Goal: Task Accomplishment & Management: Complete application form

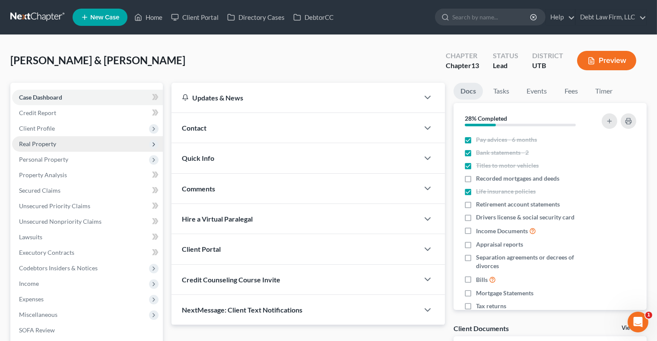
click at [40, 136] on span "Real Property" at bounding box center [87, 144] width 151 height 16
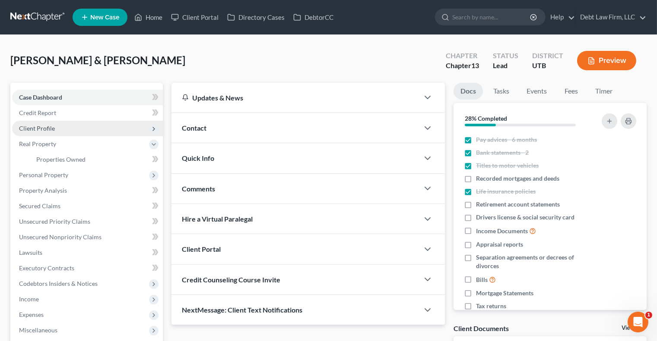
click at [52, 132] on span "Client Profile" at bounding box center [87, 129] width 151 height 16
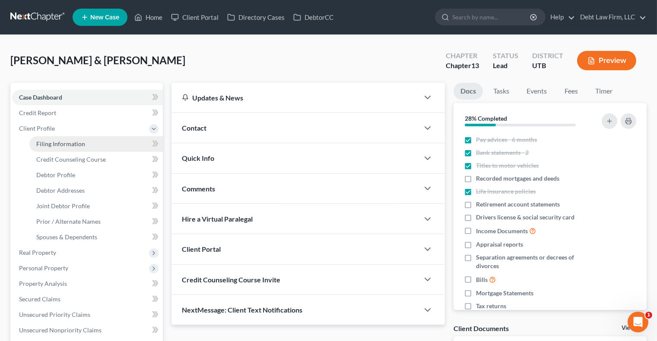
click at [76, 148] on link "Filing Information" at bounding box center [95, 144] width 133 height 16
select select "1"
select select "3"
select select "0"
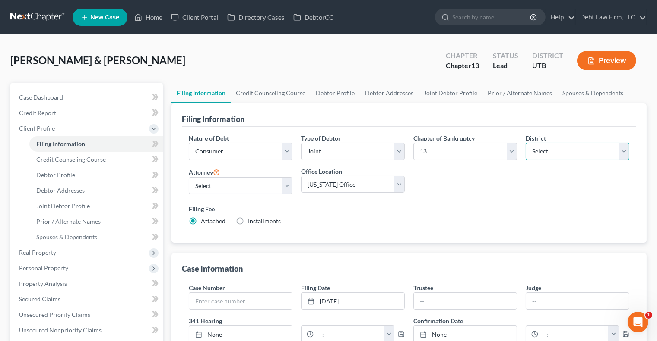
click at [548, 150] on select "Select Alabama - Middle Alabama - Northern Alabama - Southern Alaska Arizona Ar…" at bounding box center [577, 151] width 104 height 17
select select "1"
click at [525, 143] on select "Select Alabama - Middle Alabama - Northern Alabama - Southern Alaska Arizona Ar…" at bounding box center [577, 151] width 104 height 17
click at [615, 62] on button "Preview" at bounding box center [606, 60] width 59 height 19
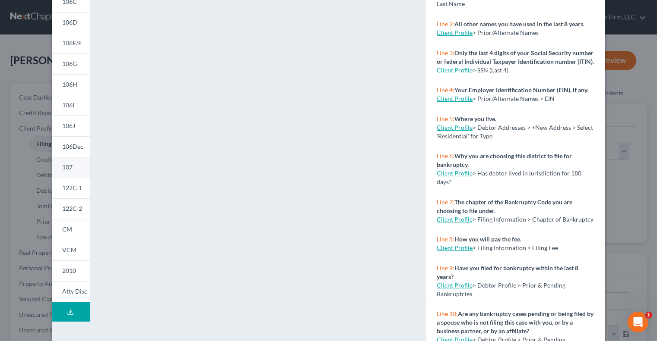
scroll to position [137, 0]
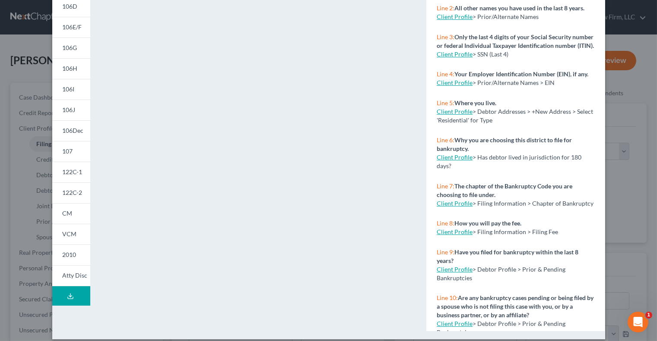
click at [25, 68] on div "Petition Preview Voluntary Petition for Individuals Filing for Bankruptcy × 101…" at bounding box center [328, 170] width 657 height 341
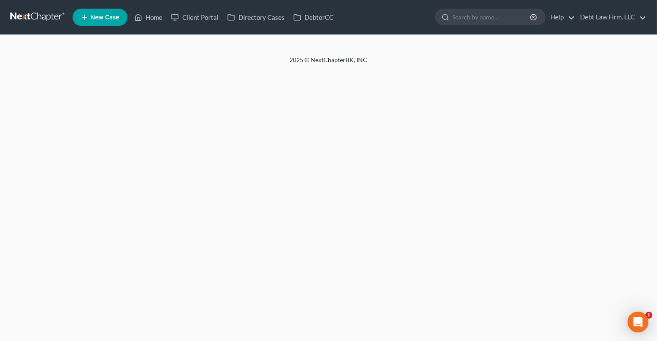
select select "1"
select select "3"
select select "0"
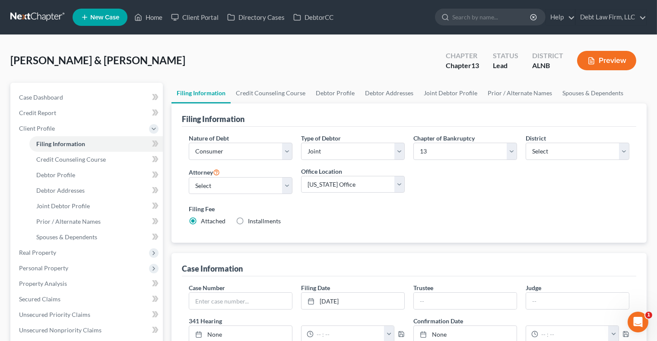
click at [604, 66] on button "Preview" at bounding box center [606, 60] width 59 height 19
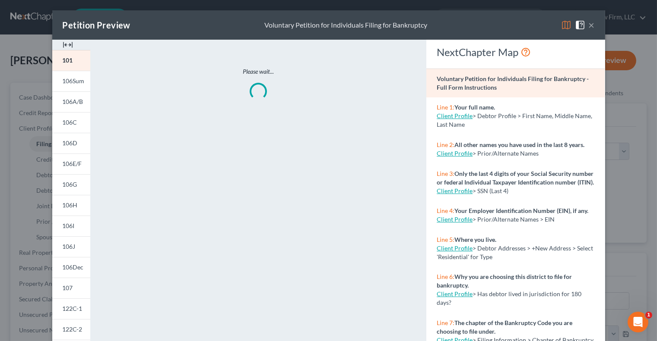
click at [593, 26] on button "×" at bounding box center [591, 25] width 6 height 10
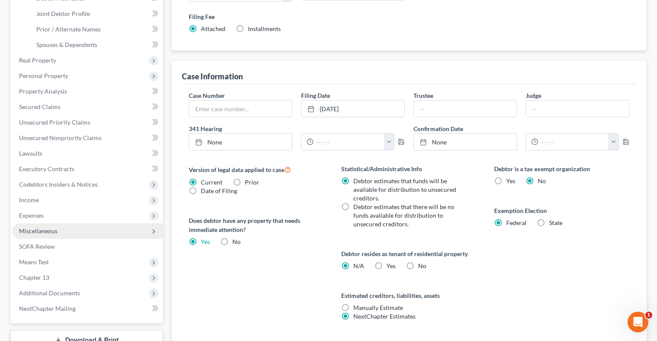
scroll to position [210, 0]
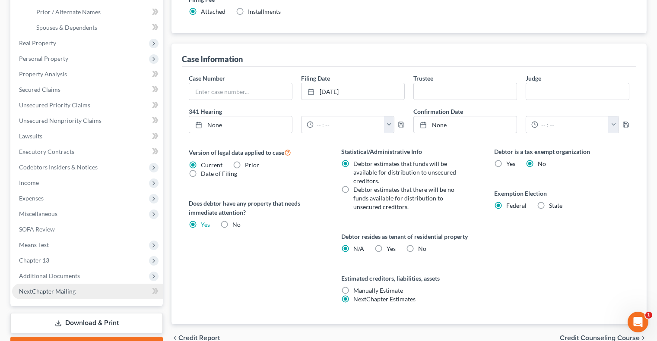
click at [68, 284] on link "NextChapter Mailing" at bounding box center [87, 292] width 151 height 16
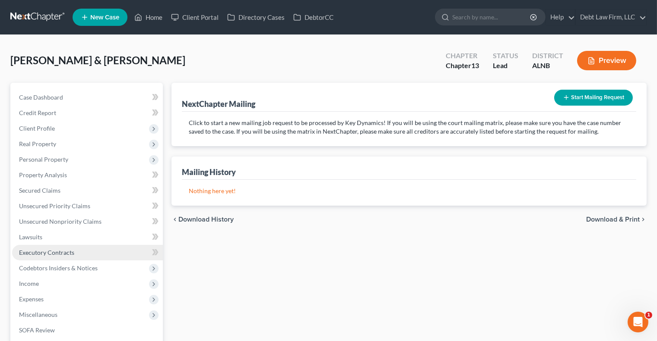
scroll to position [148, 0]
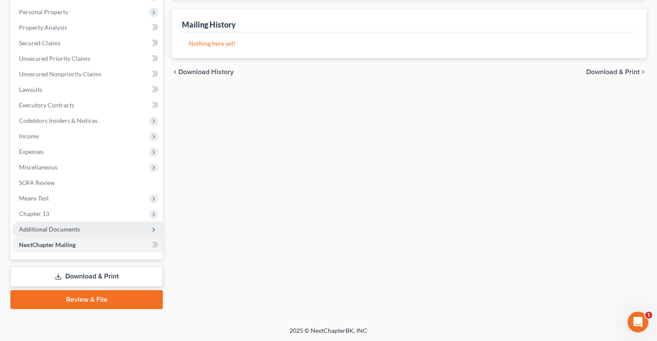
click at [69, 226] on span "Additional Documents" at bounding box center [49, 229] width 61 height 7
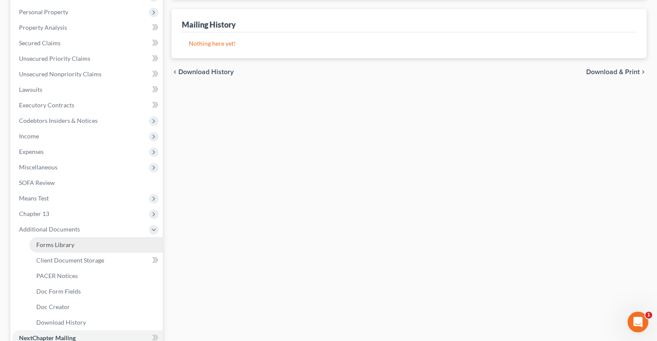
click at [71, 241] on span "Forms Library" at bounding box center [55, 244] width 38 height 7
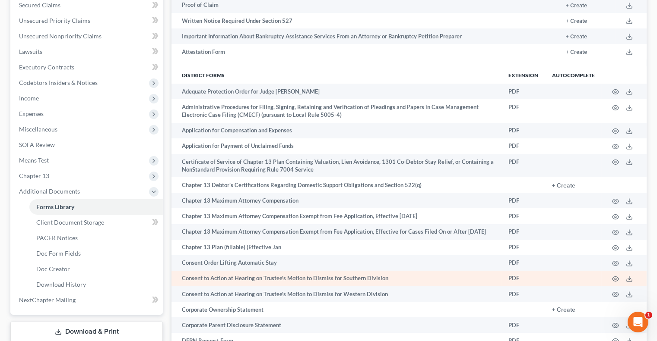
scroll to position [186, 0]
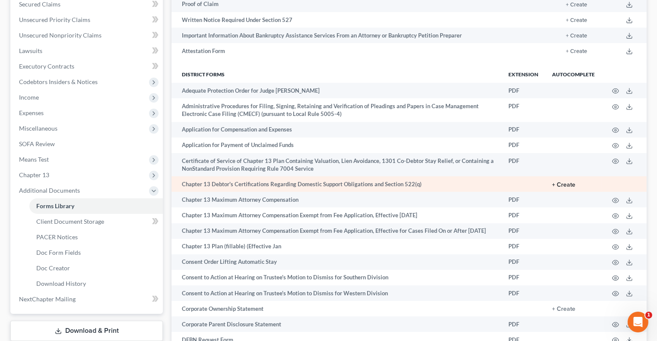
click at [570, 185] on button "+ Create" at bounding box center [563, 185] width 23 height 6
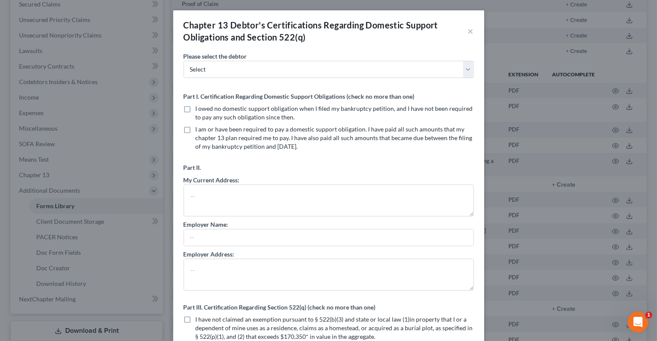
click at [196, 106] on label "I owed no domestic support obligation when I filed my bankruptcy petition, and …" at bounding box center [335, 112] width 278 height 17
click at [199, 106] on input "I owed no domestic support obligation when I filed my bankruptcy petition, and …" at bounding box center [202, 107] width 6 height 6
checkbox input "true"
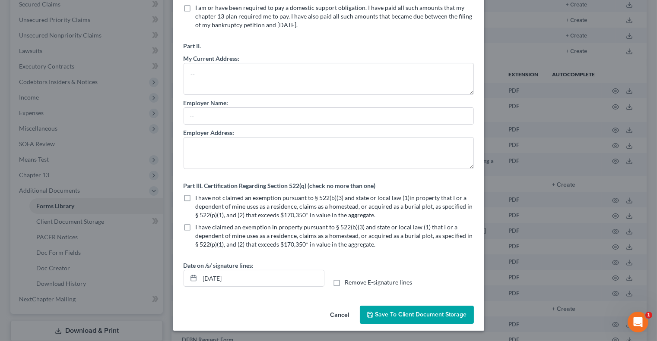
click at [401, 317] on span "Save to Client Document Storage" at bounding box center [421, 314] width 92 height 7
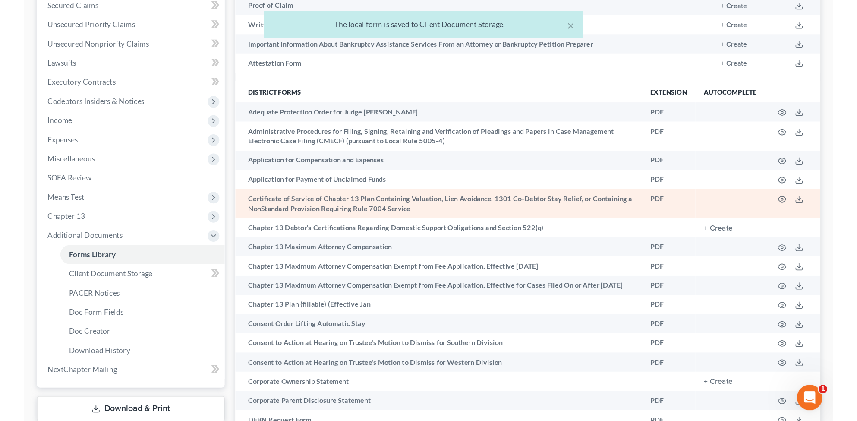
scroll to position [0, 0]
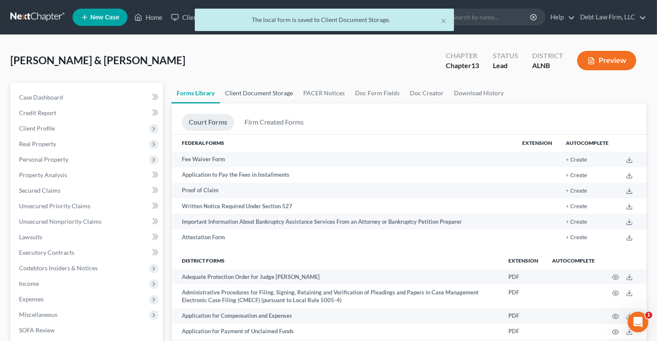
click at [249, 93] on link "Client Document Storage" at bounding box center [259, 93] width 78 height 21
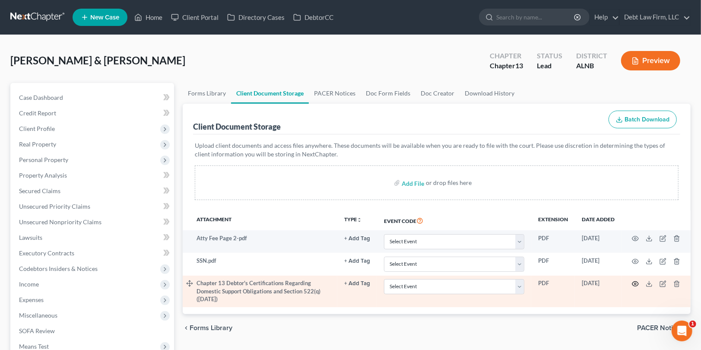
click at [635, 285] on icon "button" at bounding box center [634, 283] width 7 height 7
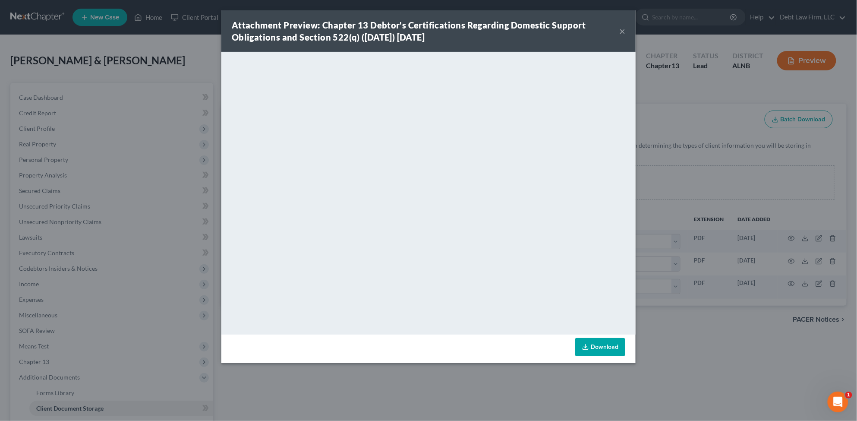
click at [623, 31] on button "×" at bounding box center [622, 31] width 6 height 10
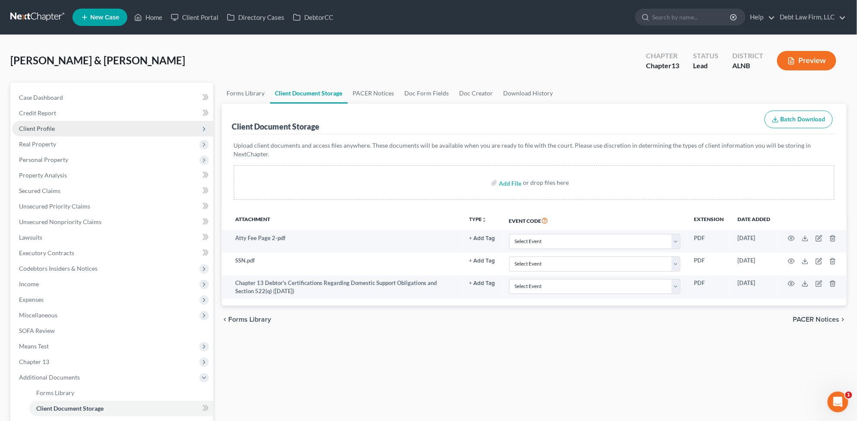
click at [134, 130] on span "Client Profile" at bounding box center [112, 129] width 201 height 16
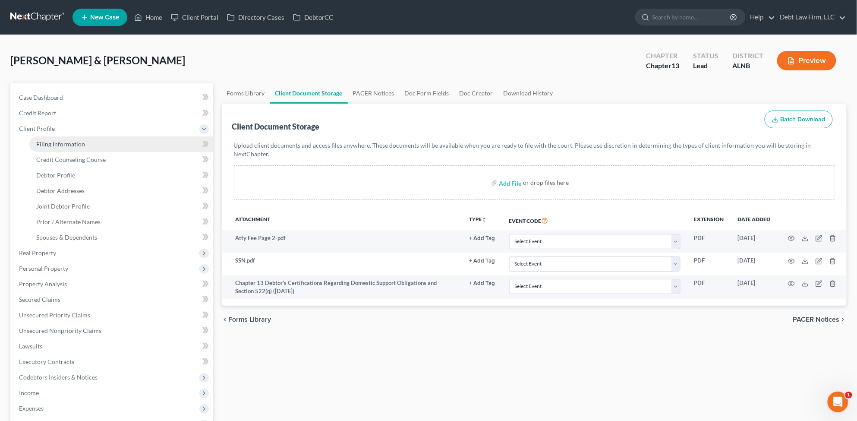
click at [143, 142] on link "Filing Information" at bounding box center [121, 144] width 184 height 16
select select "1"
select select "3"
select select "1"
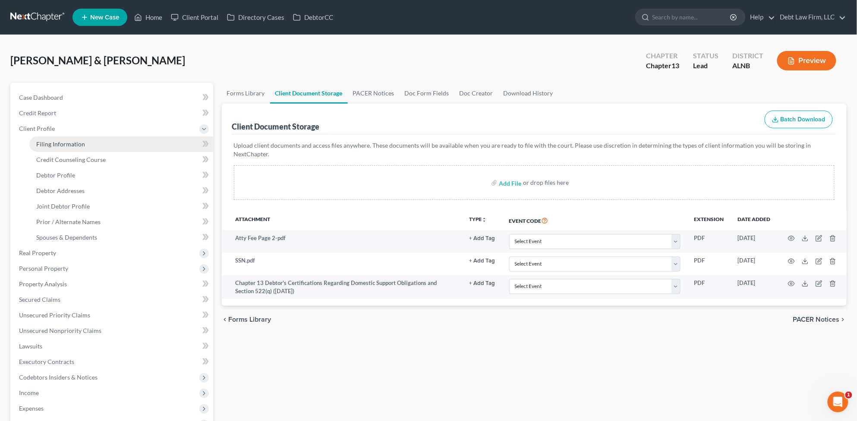
select select "1"
select select "0"
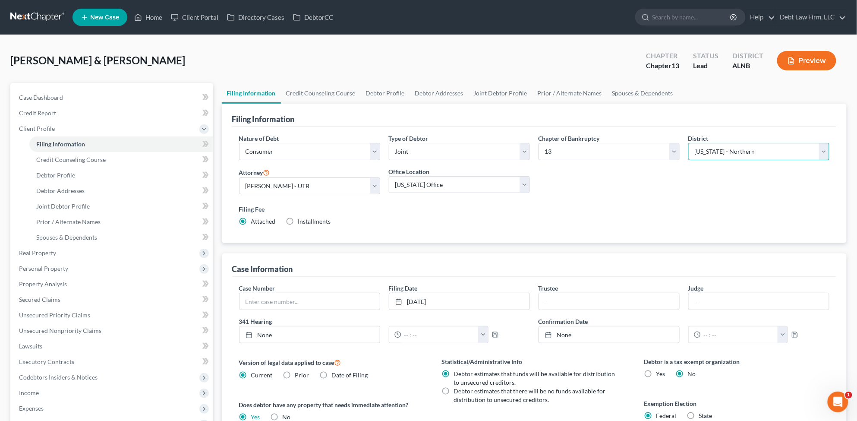
click at [656, 153] on select "Select Alabama - Middle Alabama - Northern Alabama - Southern Alaska Arizona Ar…" at bounding box center [758, 151] width 141 height 17
select select "7"
click at [656, 143] on select "Select Alabama - Middle Alabama - Northern Alabama - Southern Alaska Arizona Ar…" at bounding box center [758, 151] width 141 height 17
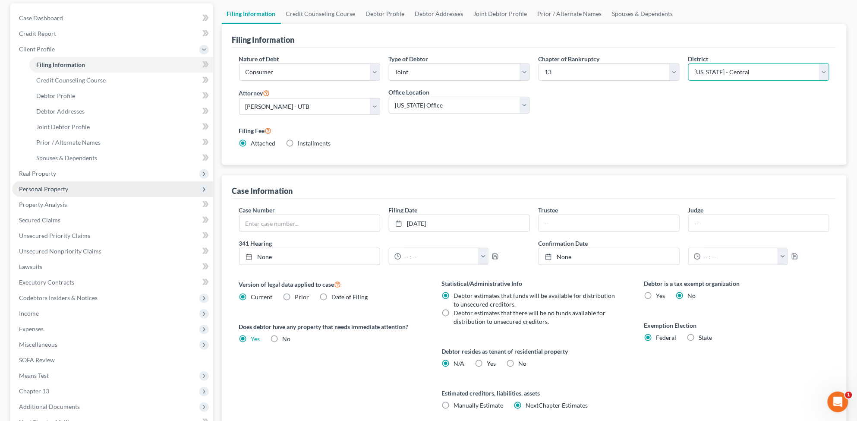
scroll to position [176, 0]
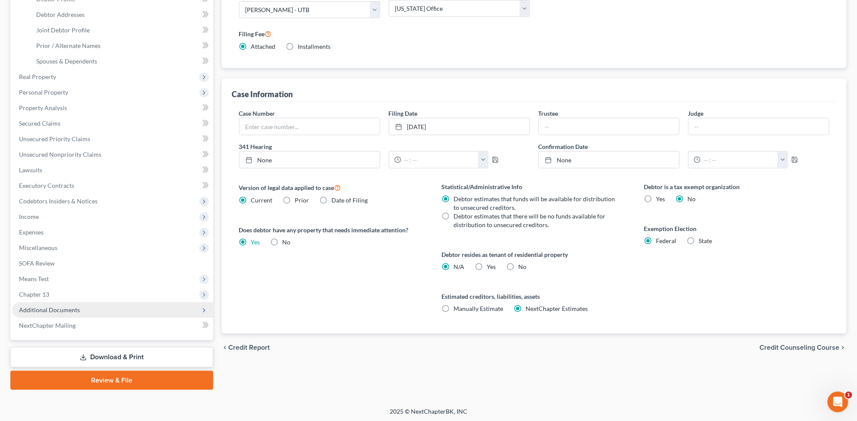
click at [152, 308] on span "Additional Documents" at bounding box center [112, 310] width 201 height 16
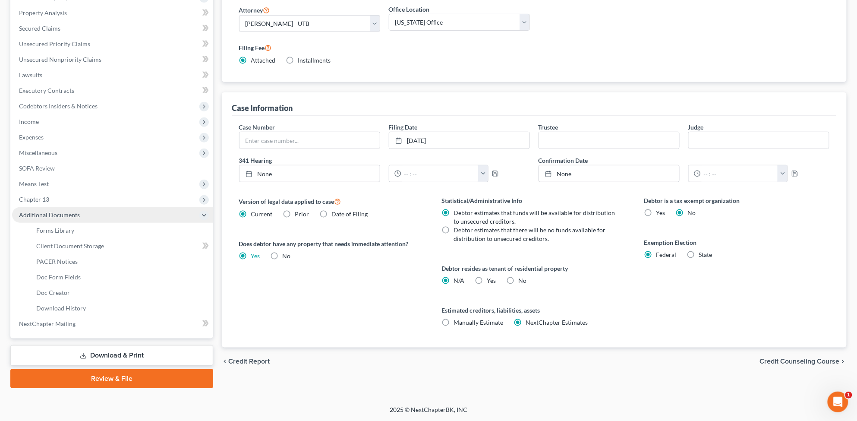
scroll to position [161, 0]
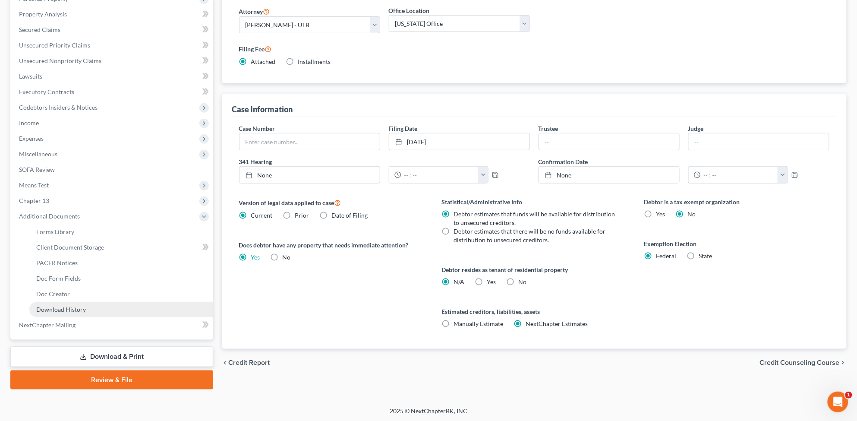
click at [169, 311] on link "Download History" at bounding box center [121, 310] width 184 height 16
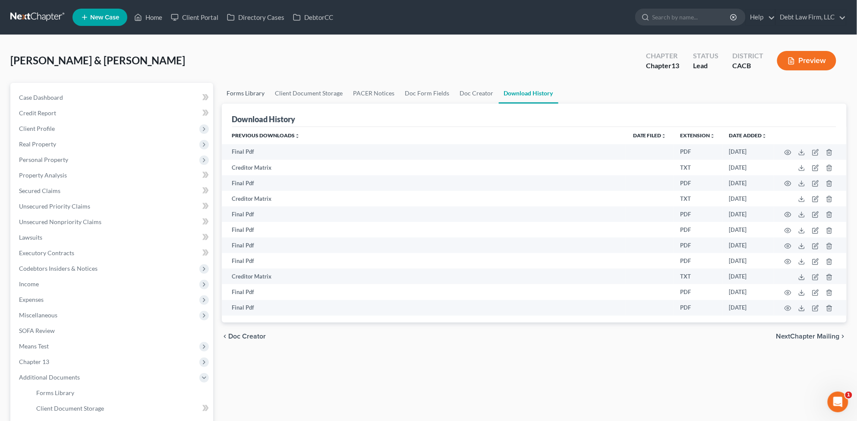
click at [253, 85] on link "Forms Library" at bounding box center [246, 93] width 48 height 21
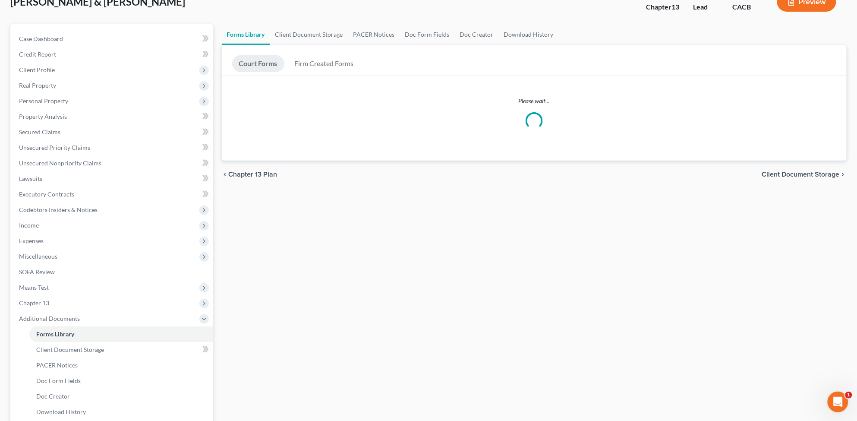
scroll to position [61, 0]
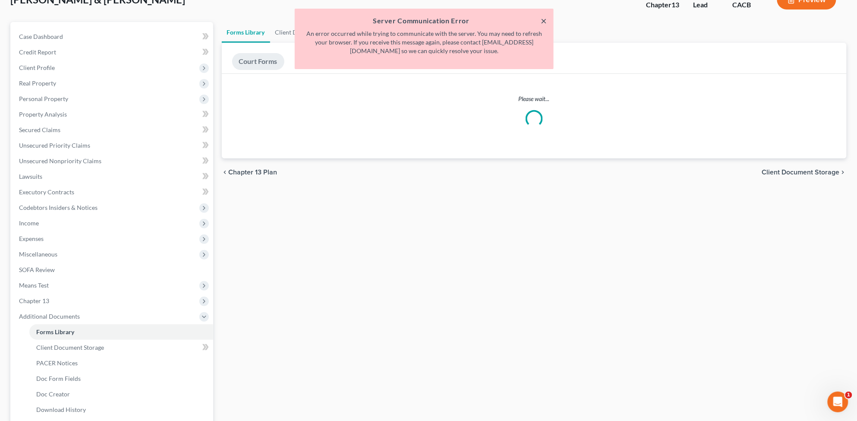
click at [545, 22] on button "×" at bounding box center [544, 21] width 6 height 10
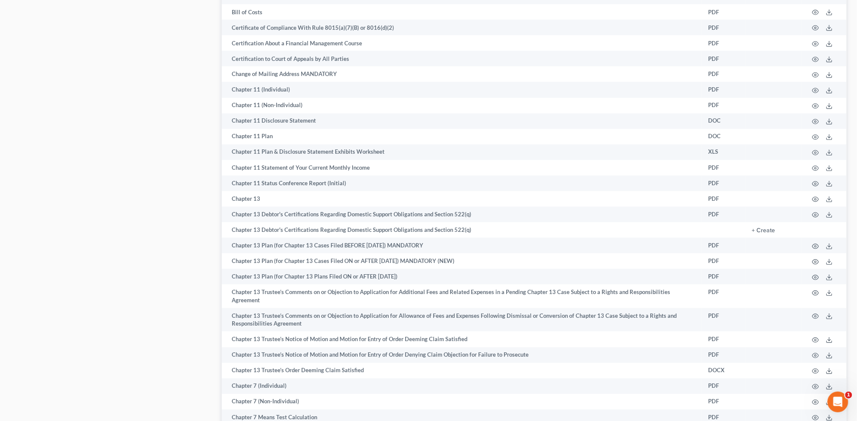
scroll to position [584, 0]
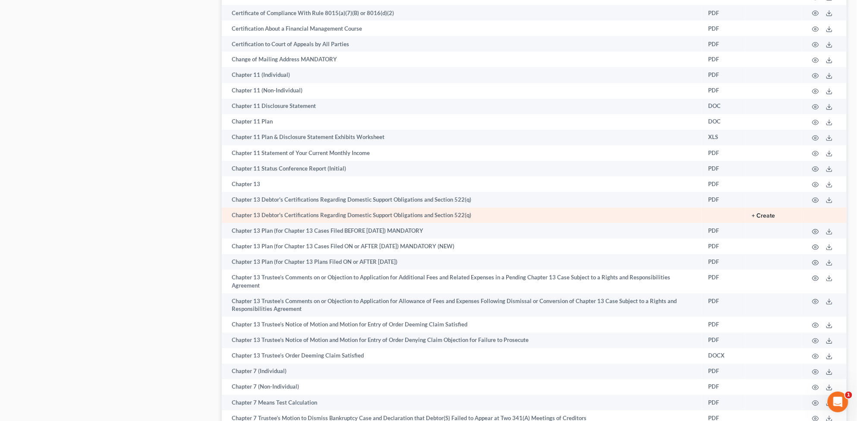
click at [768, 219] on button "+ Create" at bounding box center [763, 216] width 23 height 6
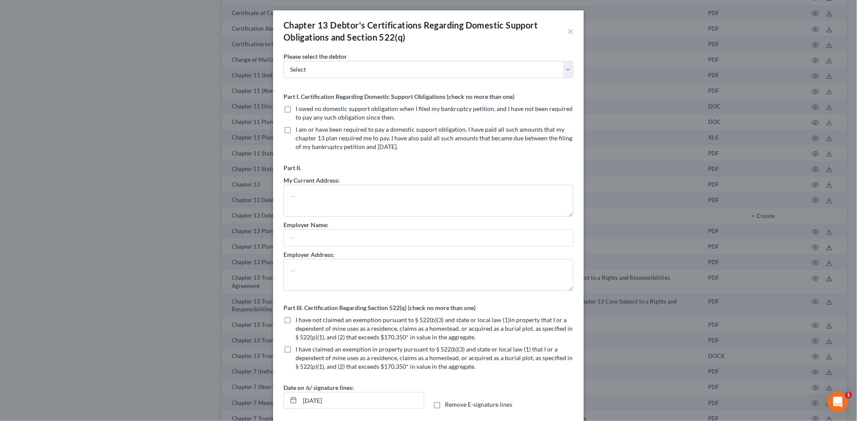
click at [296, 111] on label "I owed no domestic support obligation when I filed my bankruptcy petition, and …" at bounding box center [435, 112] width 278 height 17
click at [299, 110] on input "I owed no domestic support obligation when I filed my bankruptcy petition, and …" at bounding box center [302, 107] width 6 height 6
checkbox input "true"
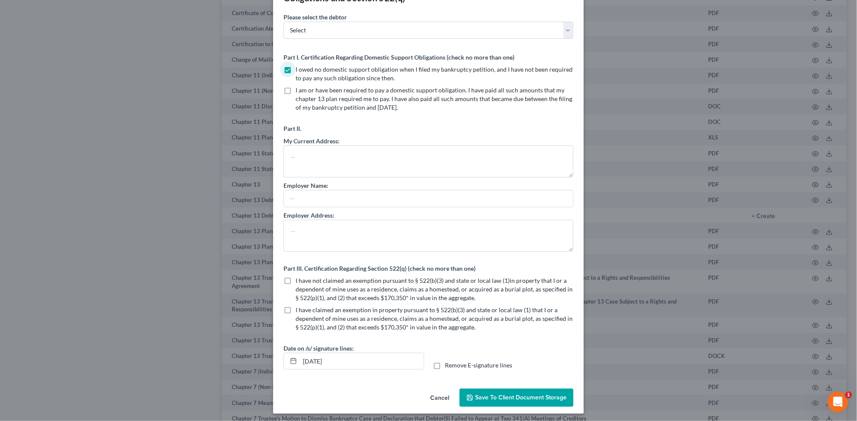
scroll to position [42, 0]
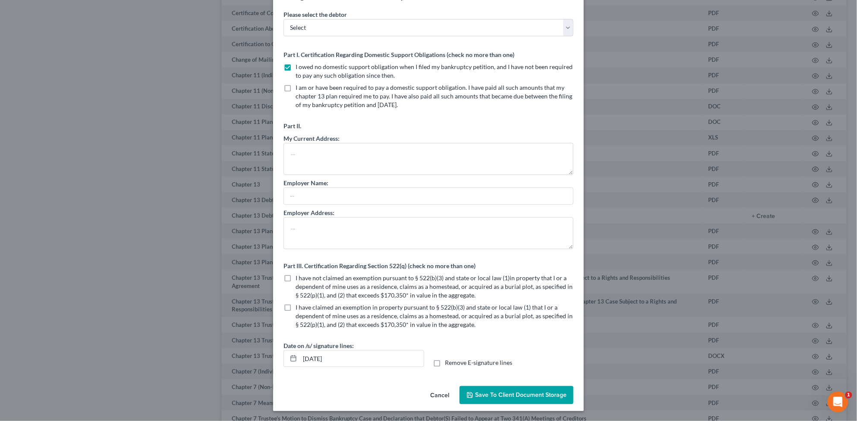
click at [514, 396] on span "Save to Client Document Storage" at bounding box center [521, 394] width 92 height 7
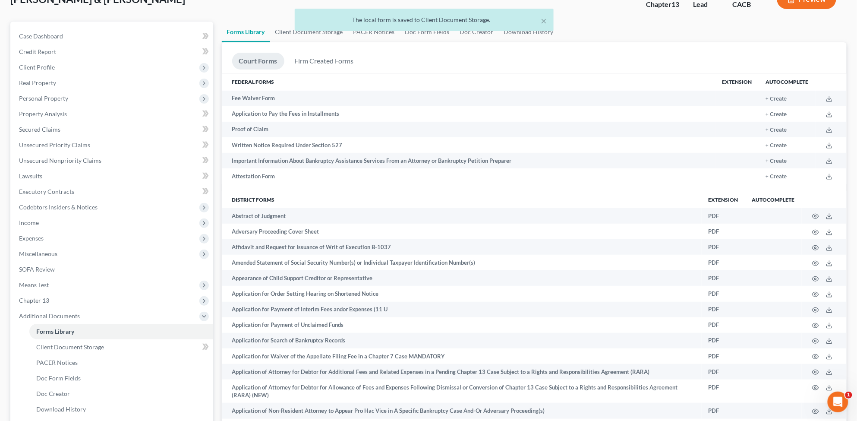
scroll to position [0, 0]
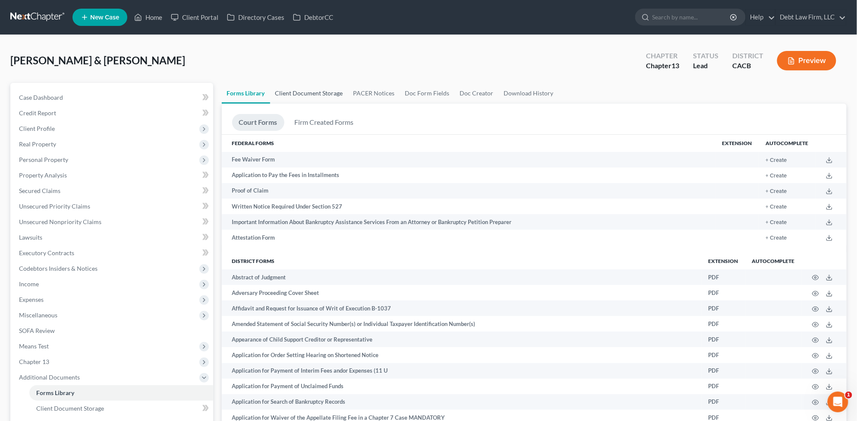
click at [318, 94] on link "Client Document Storage" at bounding box center [309, 93] width 78 height 21
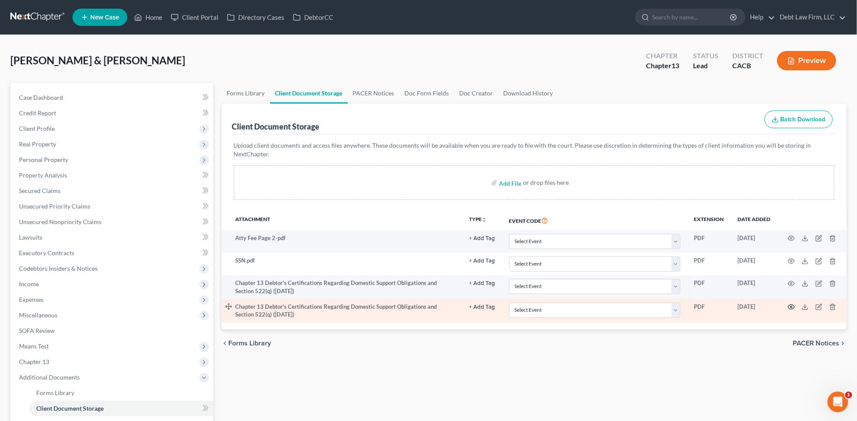
click at [792, 308] on circle "button" at bounding box center [792, 307] width 2 height 2
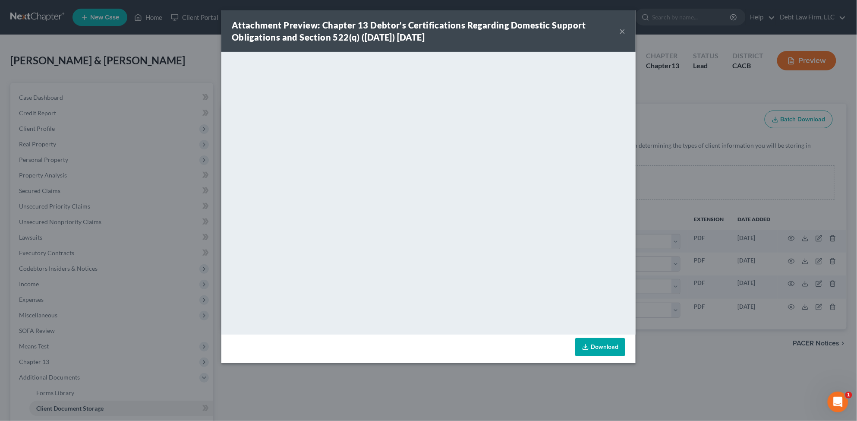
click at [622, 30] on button "×" at bounding box center [622, 31] width 6 height 10
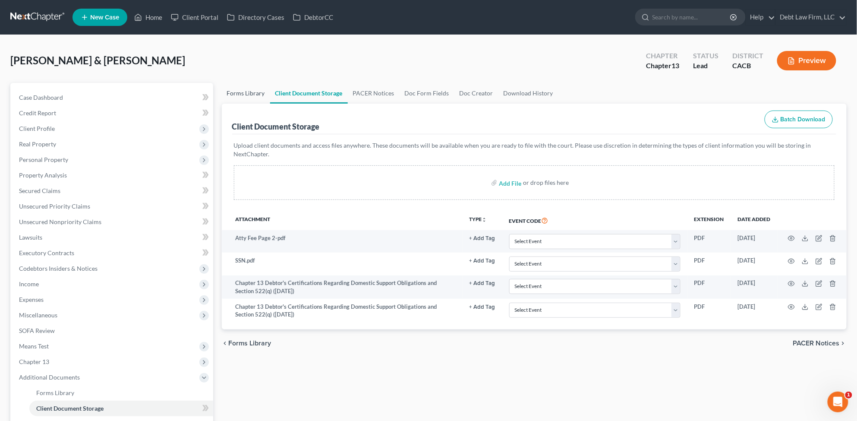
click at [252, 94] on link "Forms Library" at bounding box center [246, 93] width 48 height 21
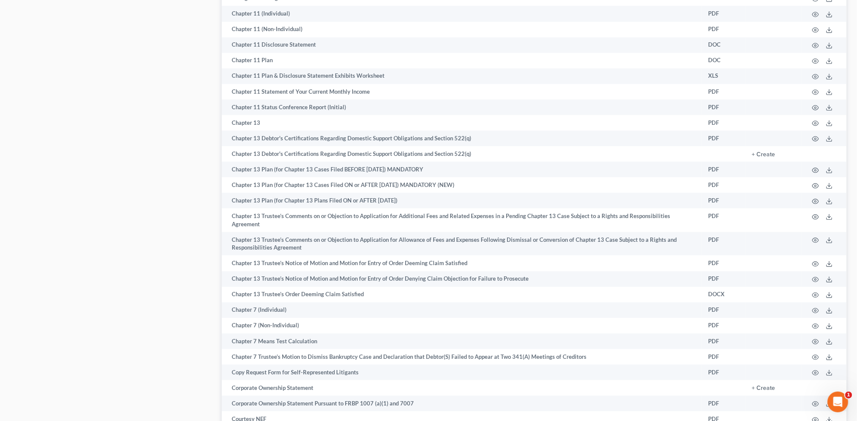
scroll to position [704, 0]
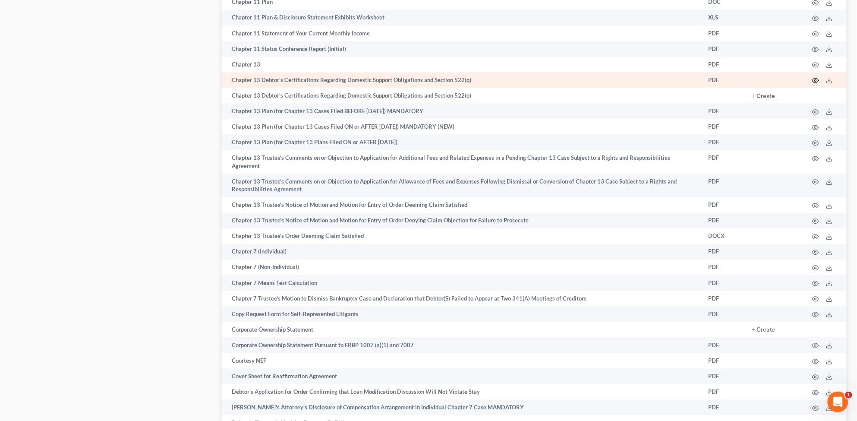
click at [818, 84] on icon "button" at bounding box center [815, 80] width 7 height 7
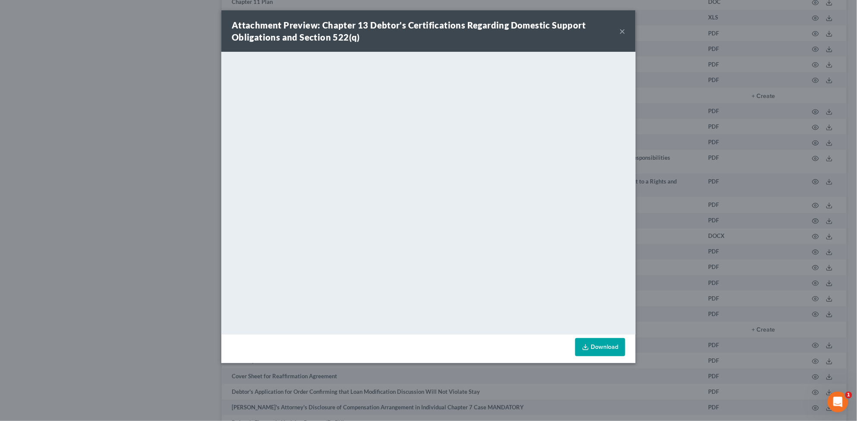
click at [624, 31] on button "×" at bounding box center [622, 31] width 6 height 10
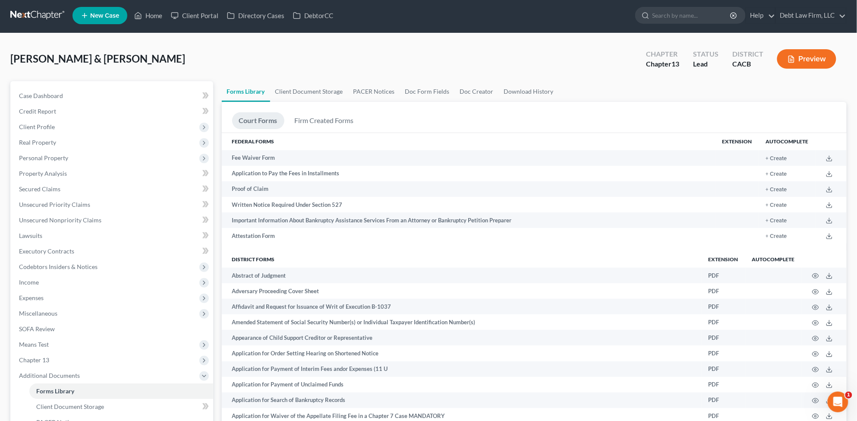
scroll to position [0, 0]
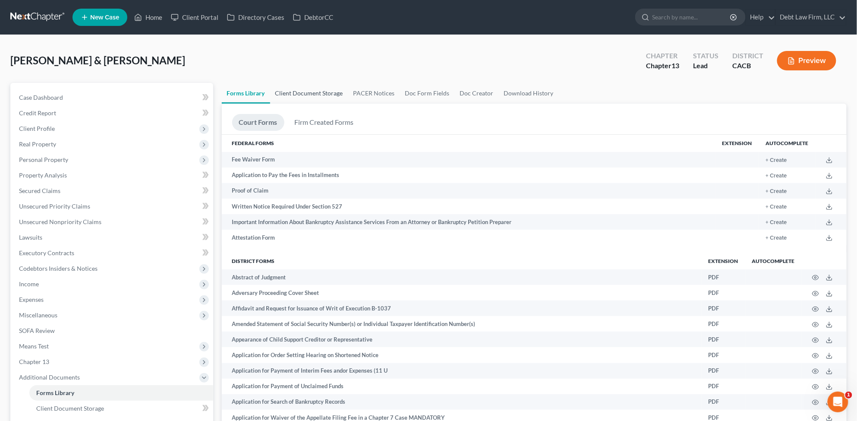
click at [325, 94] on link "Client Document Storage" at bounding box center [309, 93] width 78 height 21
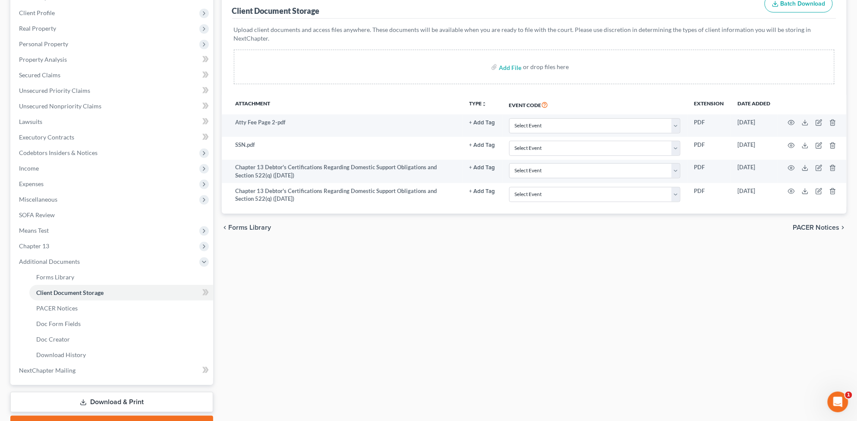
scroll to position [120, 0]
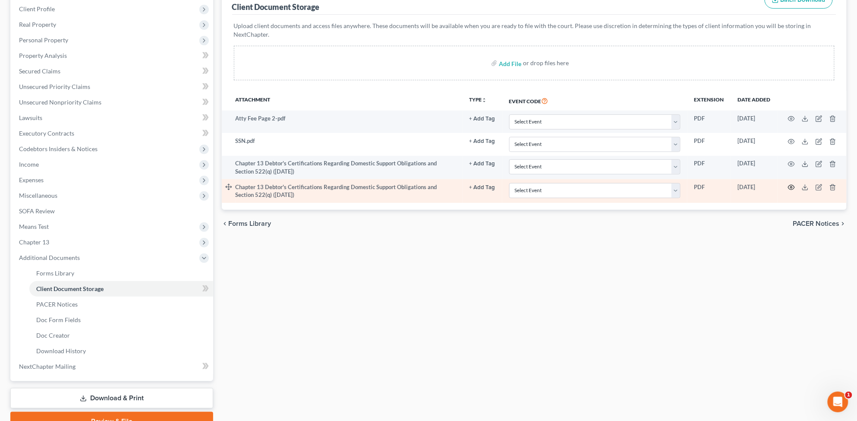
click at [792, 189] on icon "button" at bounding box center [791, 187] width 7 height 7
